Goal: Information Seeking & Learning: Learn about a topic

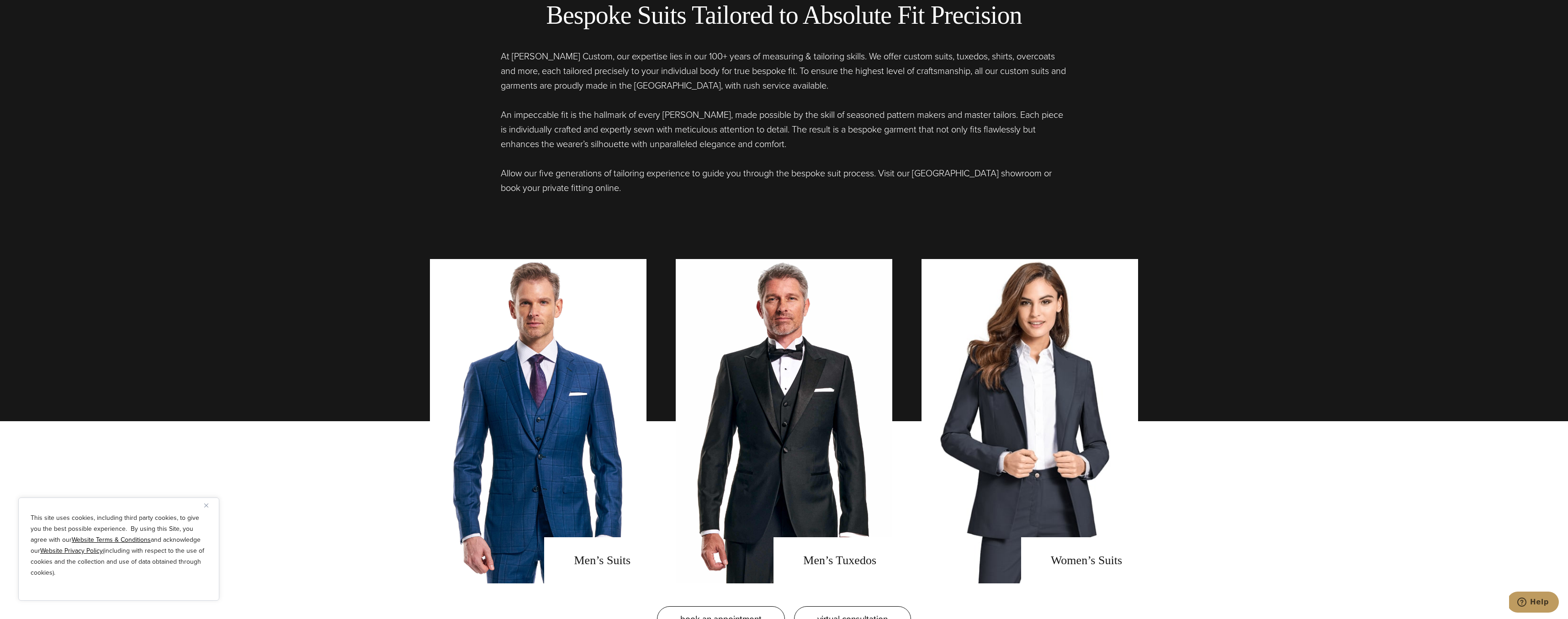
scroll to position [779, 0]
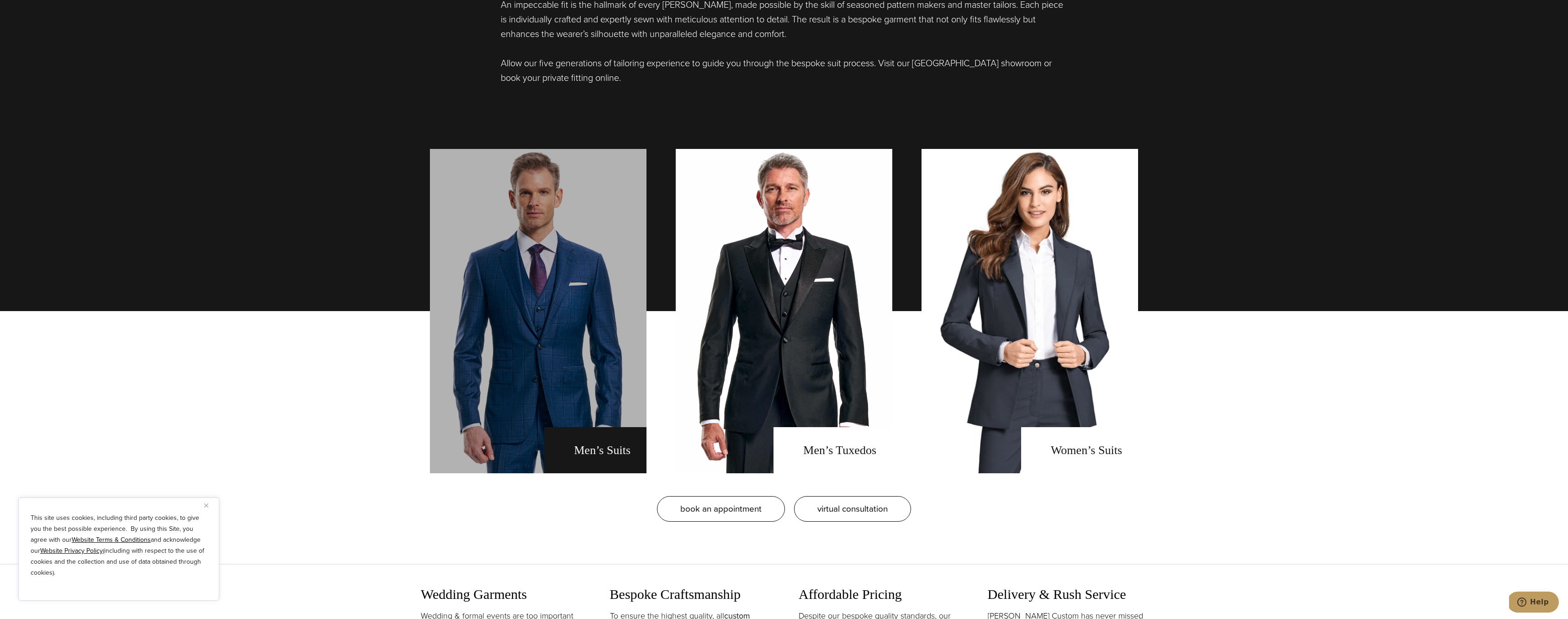
click at [563, 360] on link "men's suits" at bounding box center [538, 311] width 217 height 324
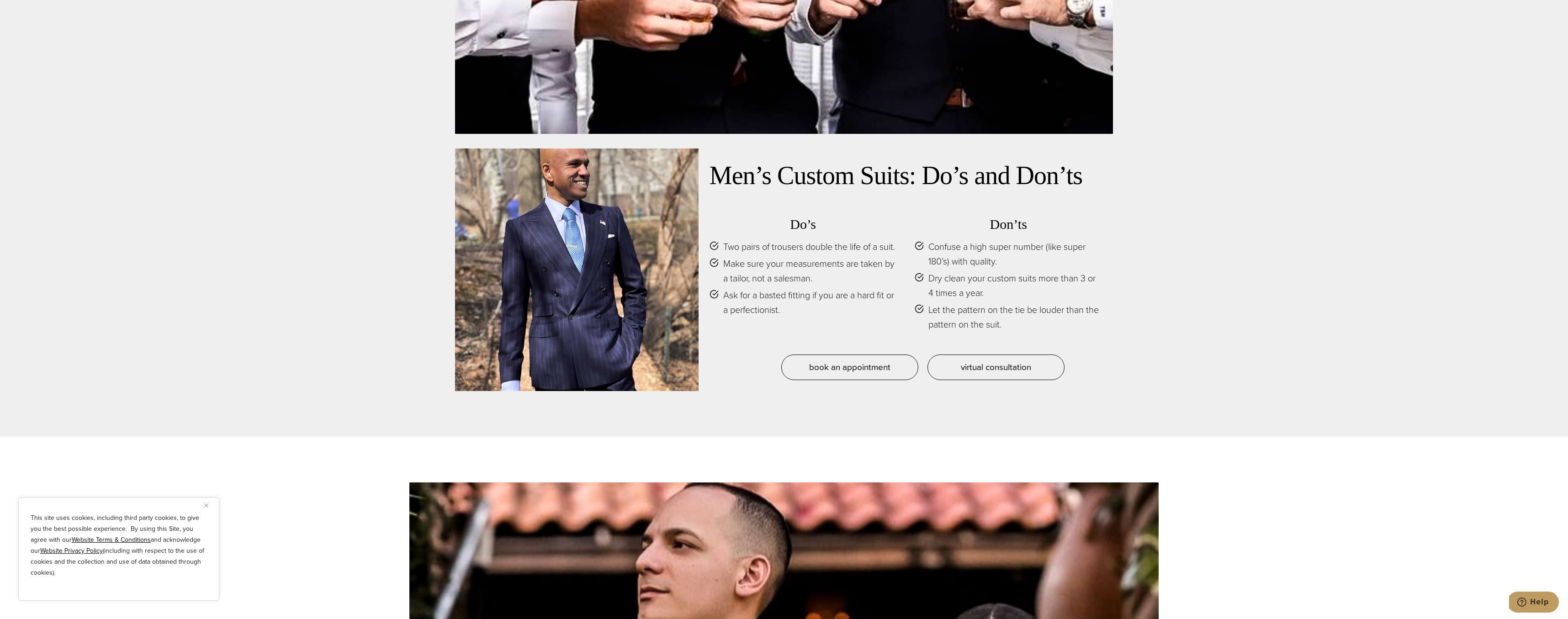
scroll to position [4976, 0]
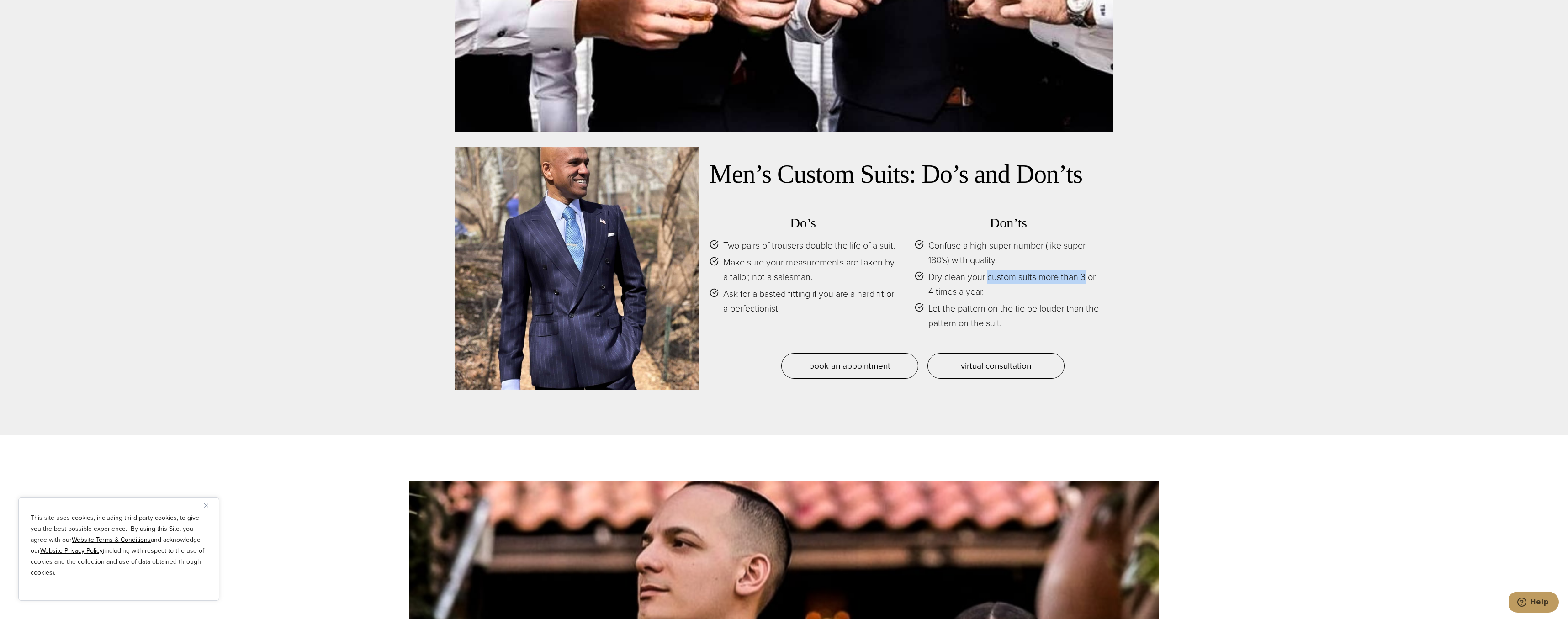
drag, startPoint x: 990, startPoint y: 265, endPoint x: 1085, endPoint y: 273, distance: 95.3
click at [1085, 273] on span "Dry clean your custom suits more than 3 or 4 times a year." at bounding box center [1015, 284] width 173 height 29
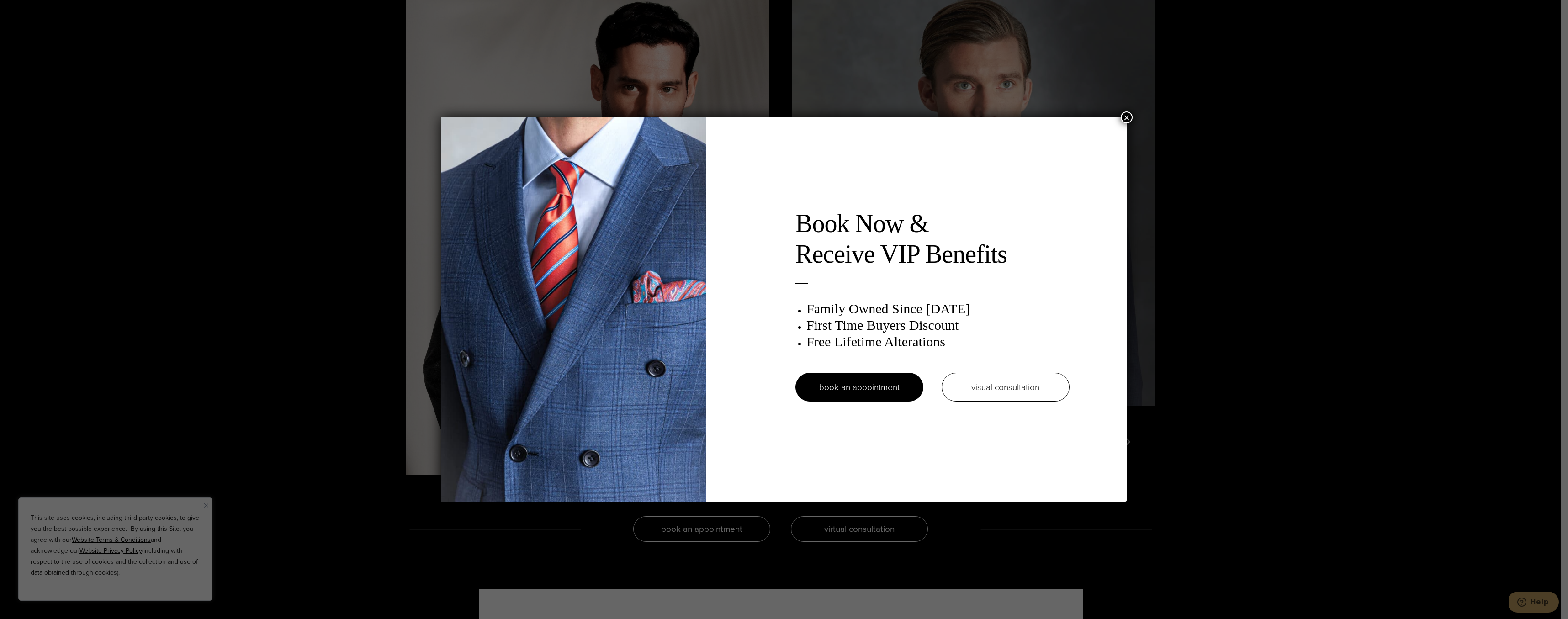
scroll to position [0, 0]
